Goal: Task Accomplishment & Management: Use online tool/utility

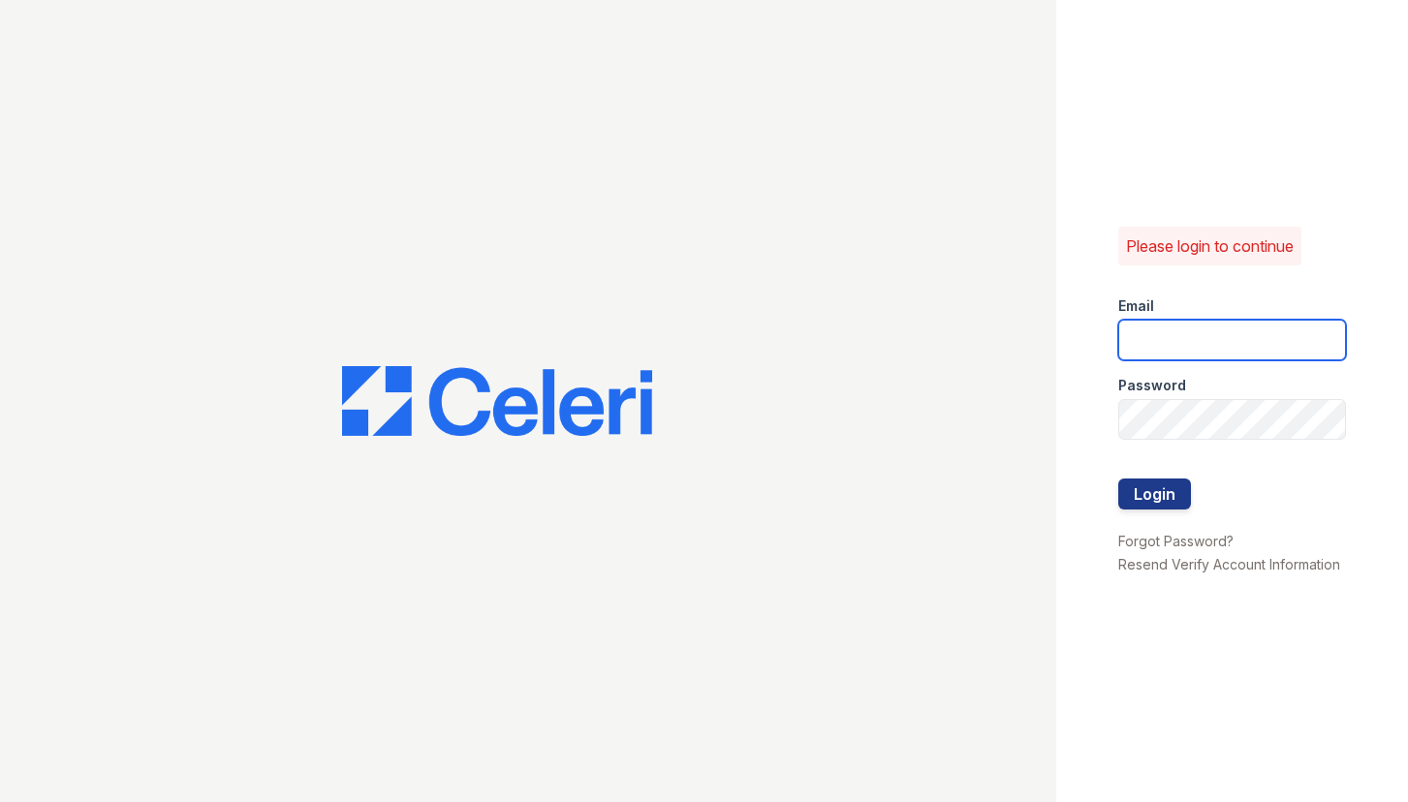
click at [1180, 341] on input "email" at bounding box center [1232, 340] width 228 height 41
type input "[EMAIL_ADDRESS][DOMAIN_NAME]"
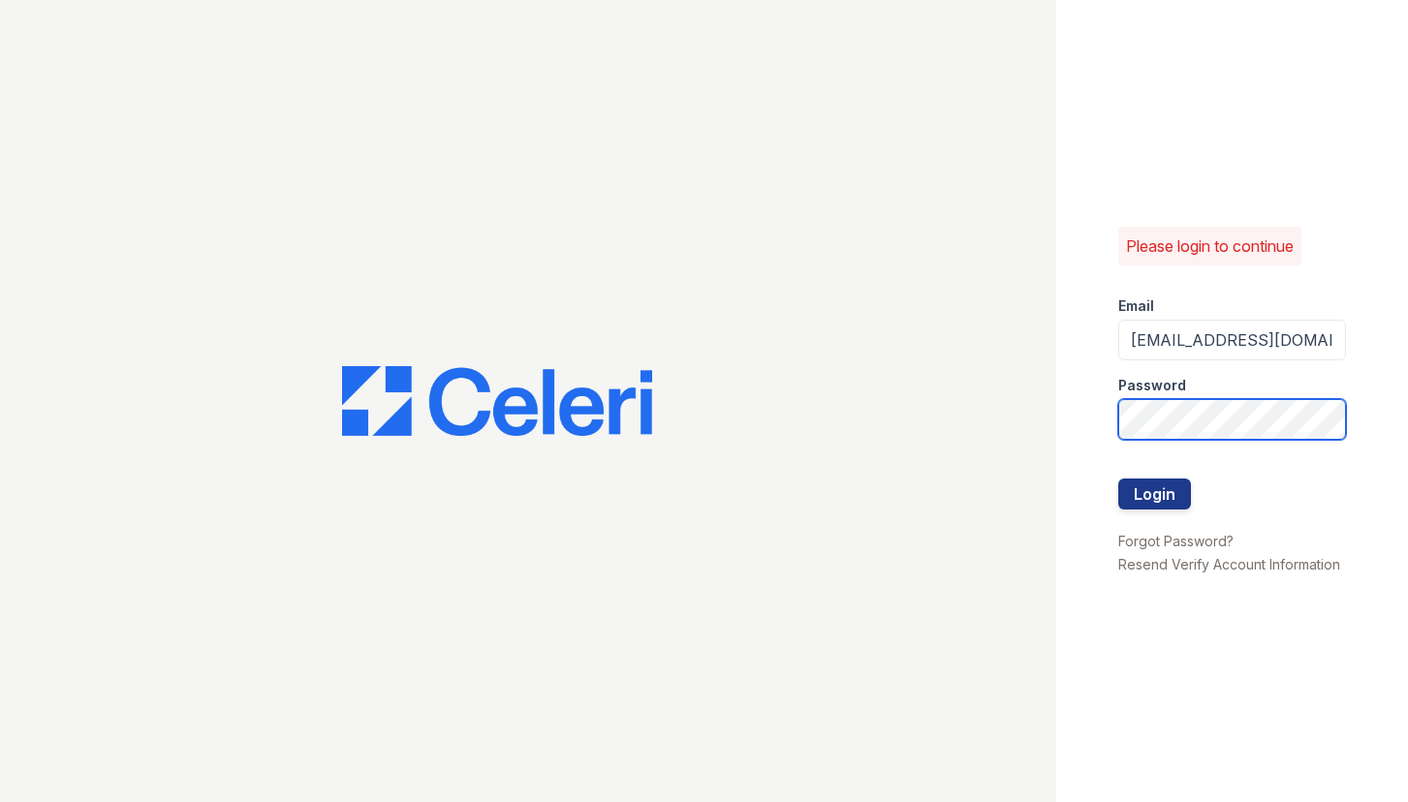
click at [1118, 479] on button "Login" at bounding box center [1154, 494] width 73 height 31
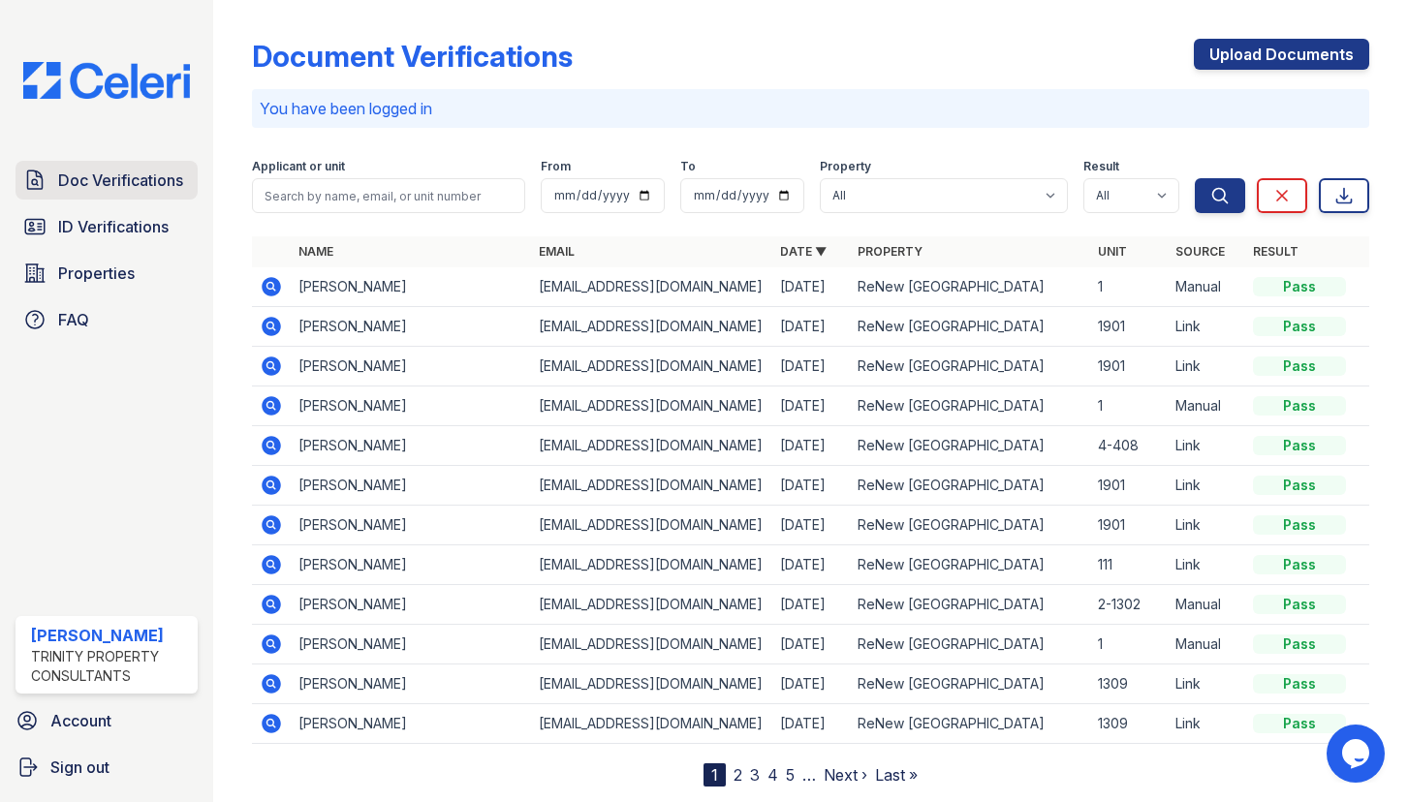
click at [101, 180] on span "Doc Verifications" at bounding box center [120, 180] width 125 height 23
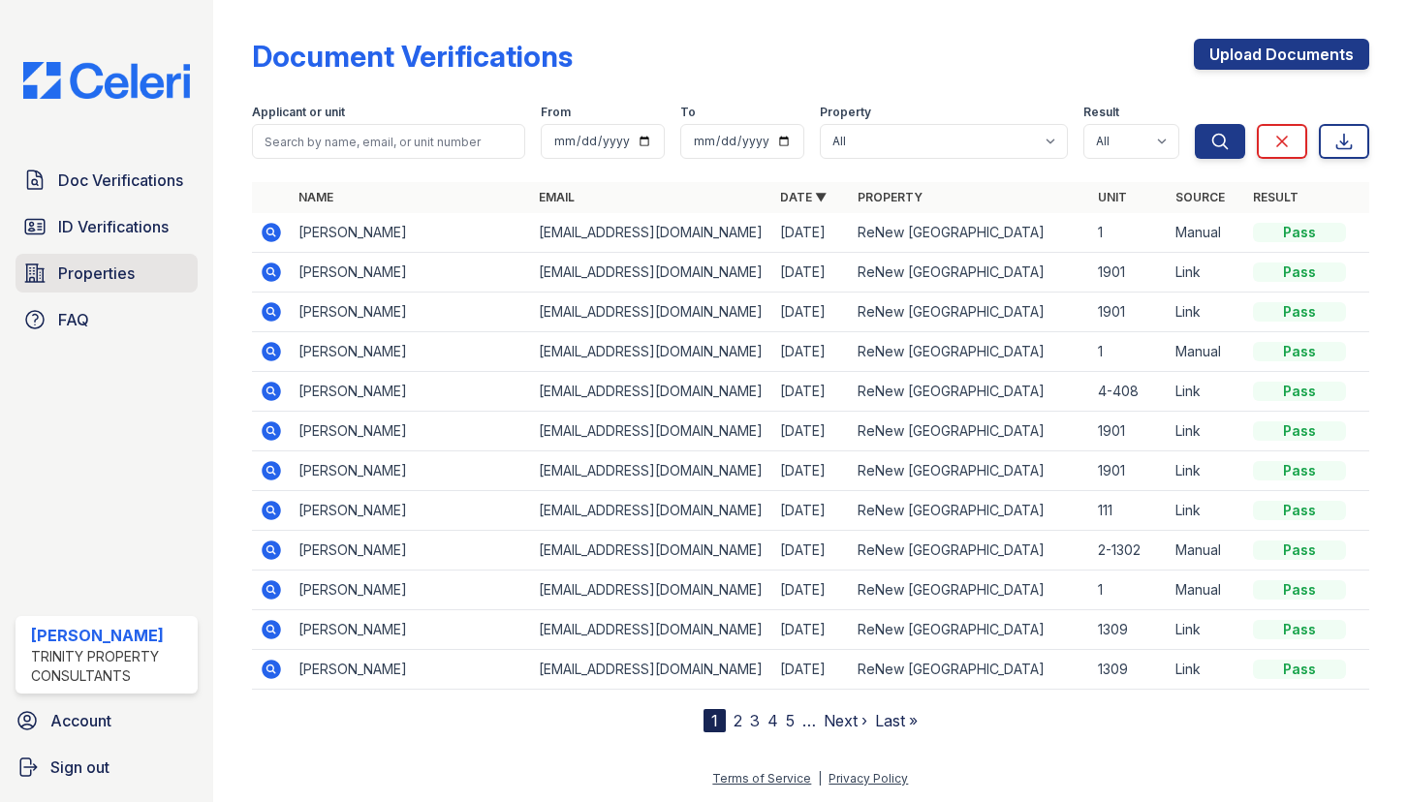
click at [112, 268] on span "Properties" at bounding box center [96, 273] width 77 height 23
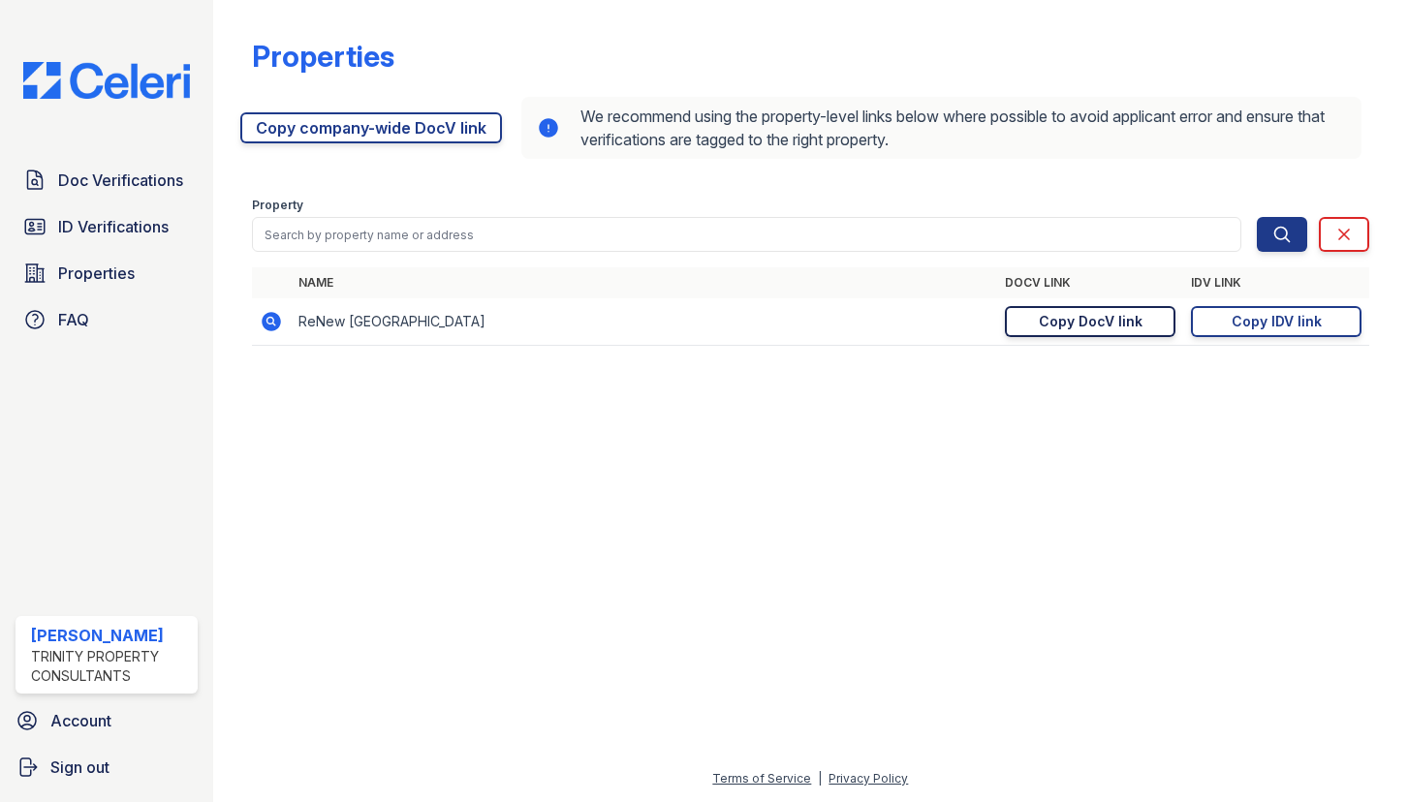
click at [1094, 321] on div "Copy DocV link" at bounding box center [1091, 321] width 104 height 19
